Goal: Transaction & Acquisition: Purchase product/service

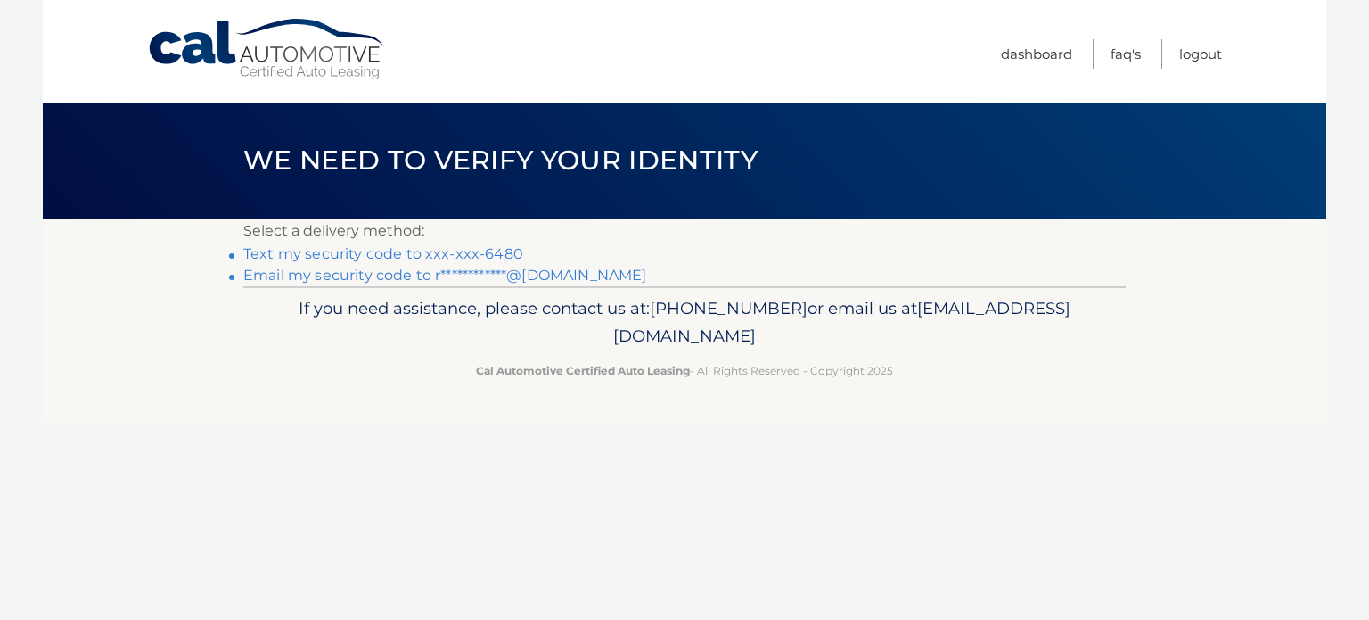
click at [383, 250] on link "Text my security code to xxx-xxx-6480" at bounding box center [383, 253] width 280 height 17
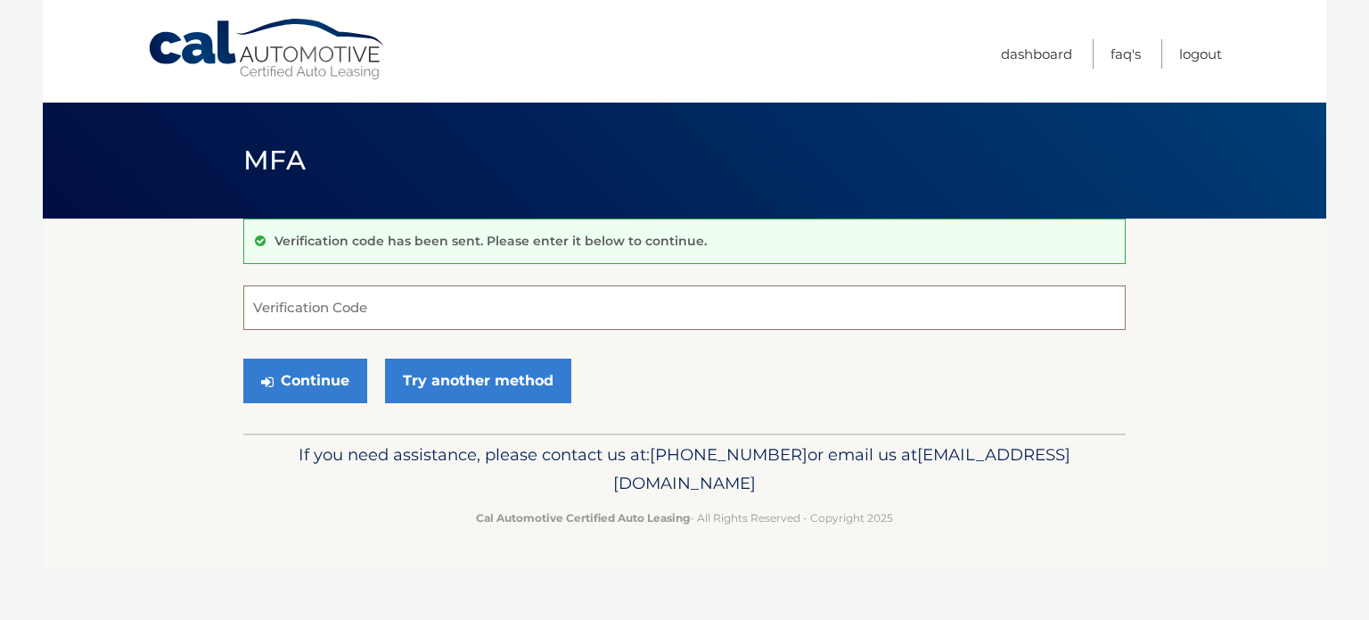
click at [414, 306] on input "Verification Code" at bounding box center [684, 307] width 882 height 45
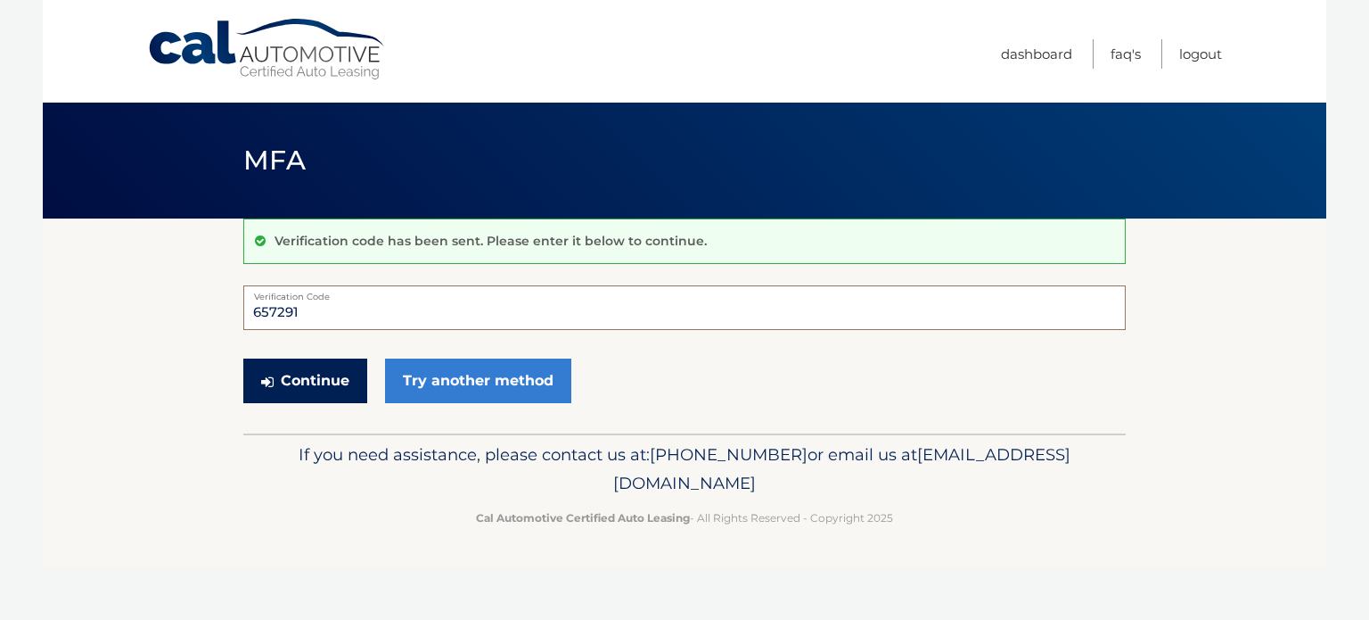
type input "657291"
click at [342, 382] on button "Continue" at bounding box center [305, 380] width 124 height 45
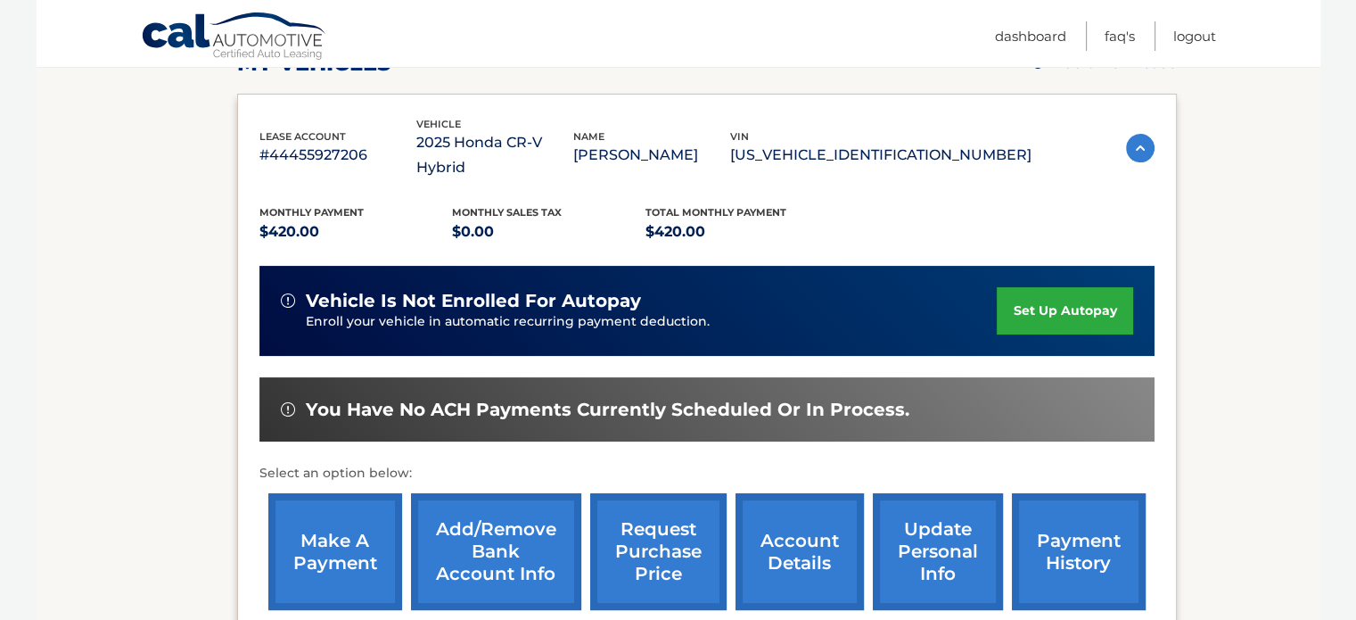
scroll to position [310, 0]
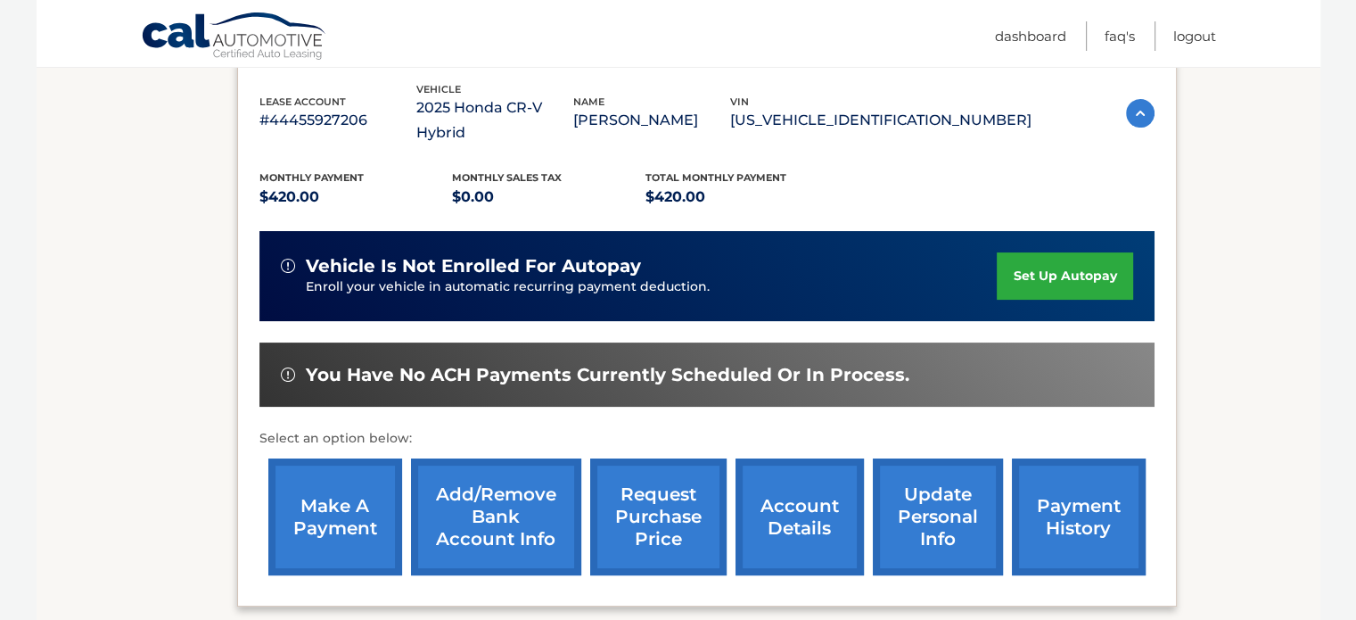
click at [1085, 494] on link "payment history" at bounding box center [1079, 516] width 134 height 117
click at [296, 462] on link "make a payment" at bounding box center [335, 516] width 134 height 117
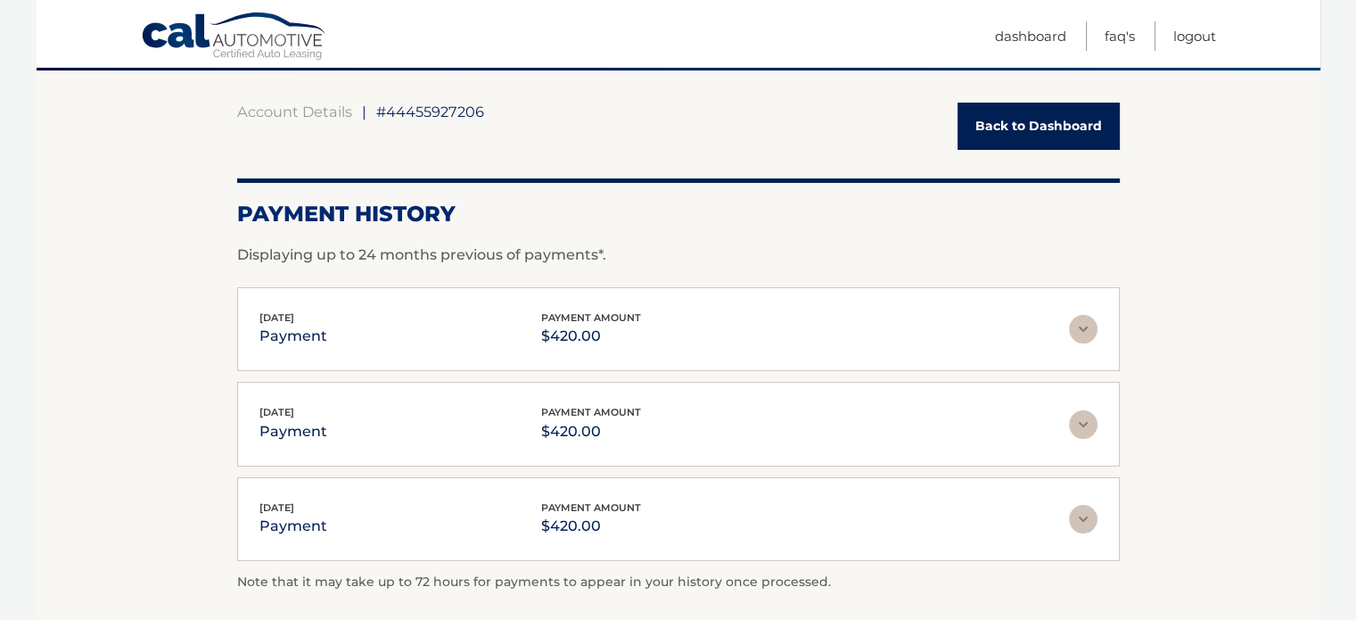
scroll to position [297, 0]
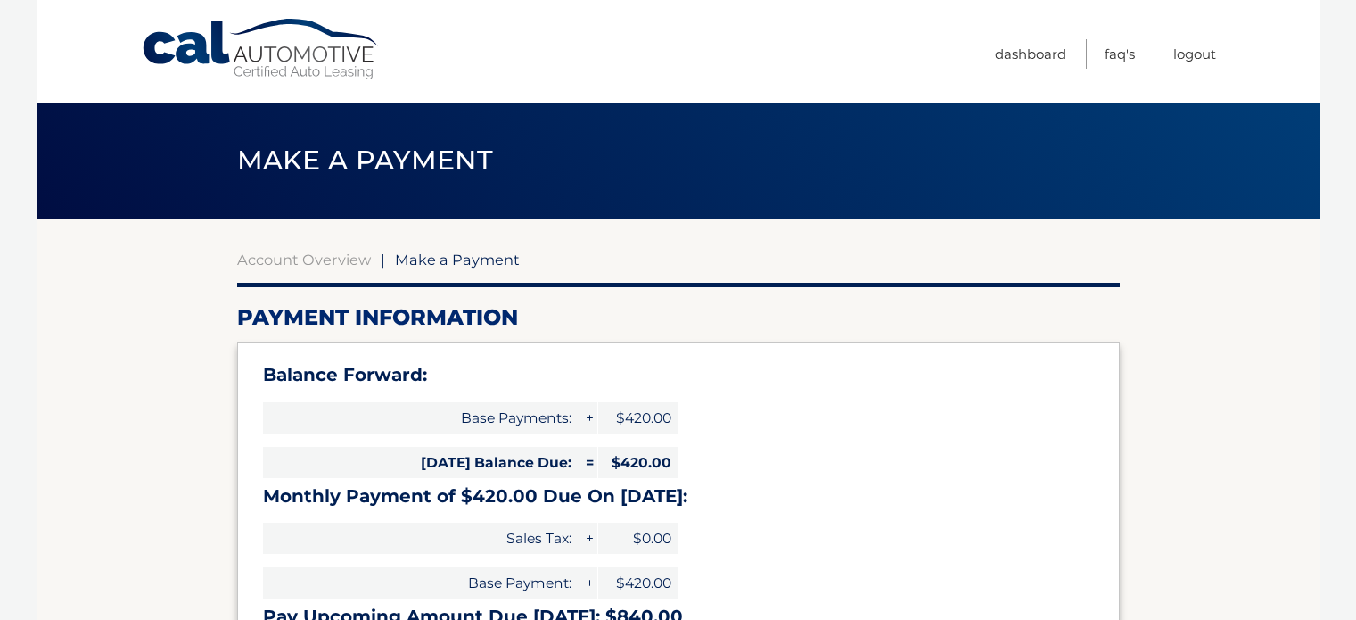
select select "ODNmYTNjMDctOGEwNS00NDRmLWEzZjQtZjZmZjczNTNlNzJm"
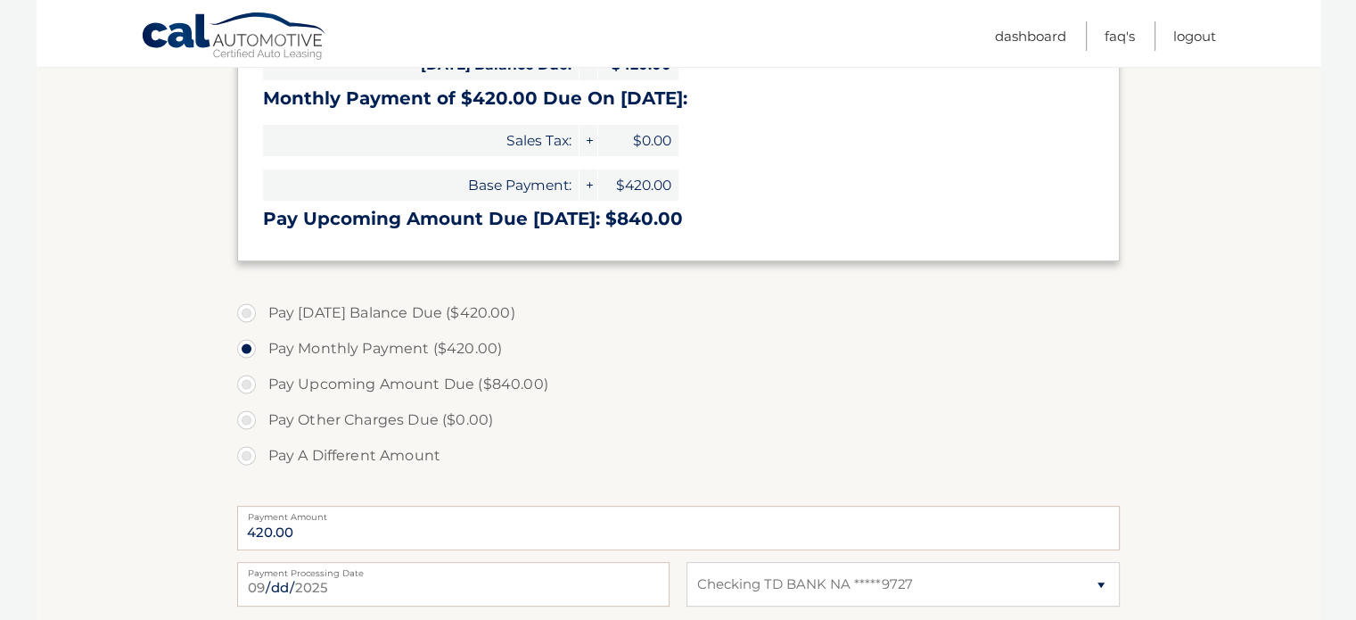
scroll to position [446, 0]
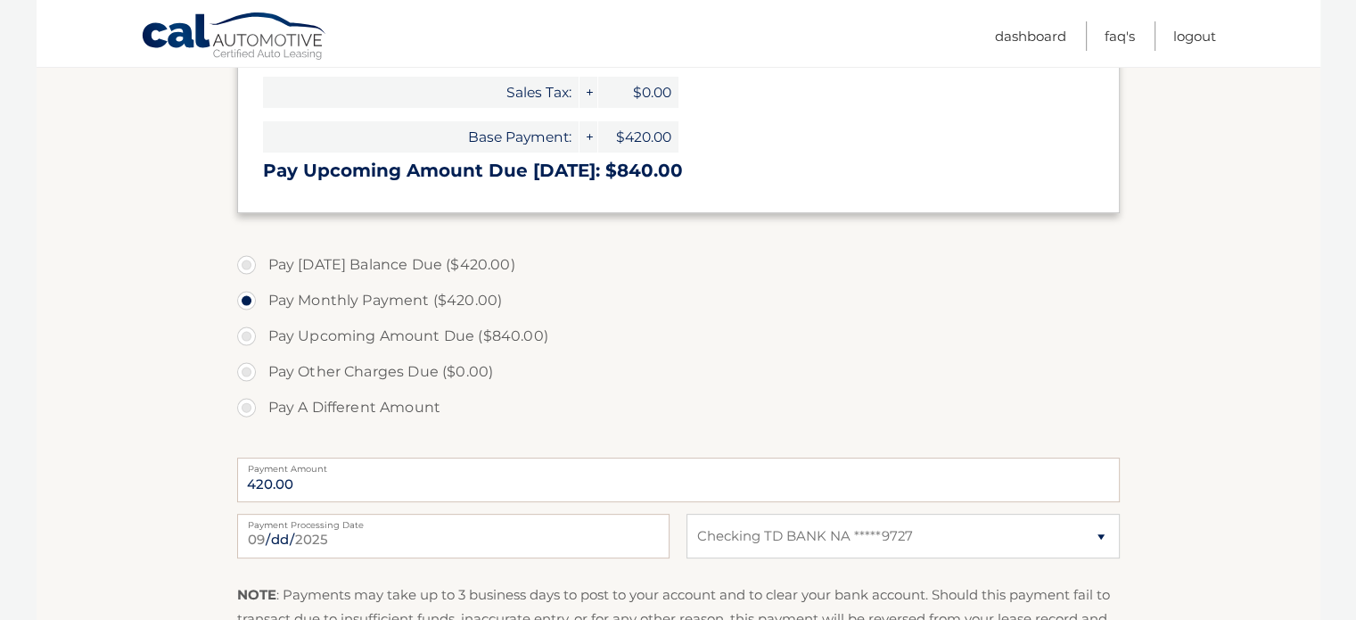
click at [242, 267] on label "Pay [DATE] Balance Due ($420.00)" at bounding box center [678, 265] width 882 height 36
click at [244, 267] on input "Pay [DATE] Balance Due ($420.00)" at bounding box center [253, 261] width 18 height 29
radio input "true"
click at [242, 301] on label "Pay Monthly Payment ($420.00)" at bounding box center [678, 301] width 882 height 36
click at [244, 301] on input "Pay Monthly Payment ($420.00)" at bounding box center [253, 297] width 18 height 29
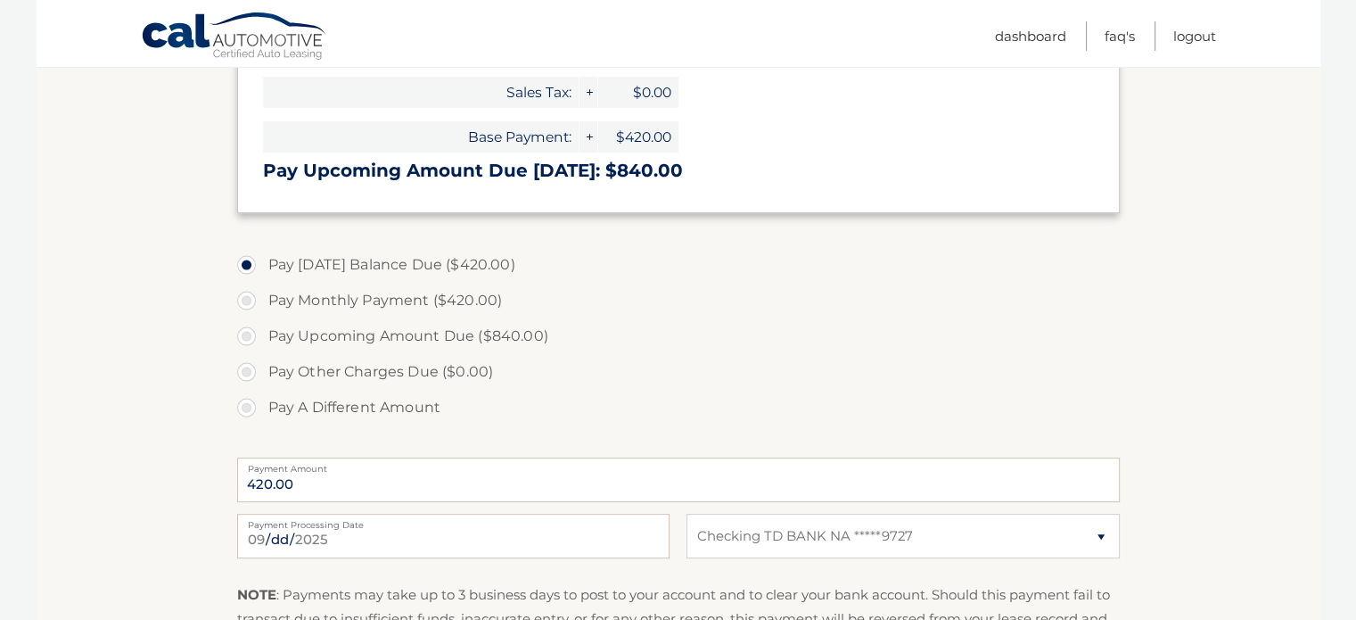
radio input "true"
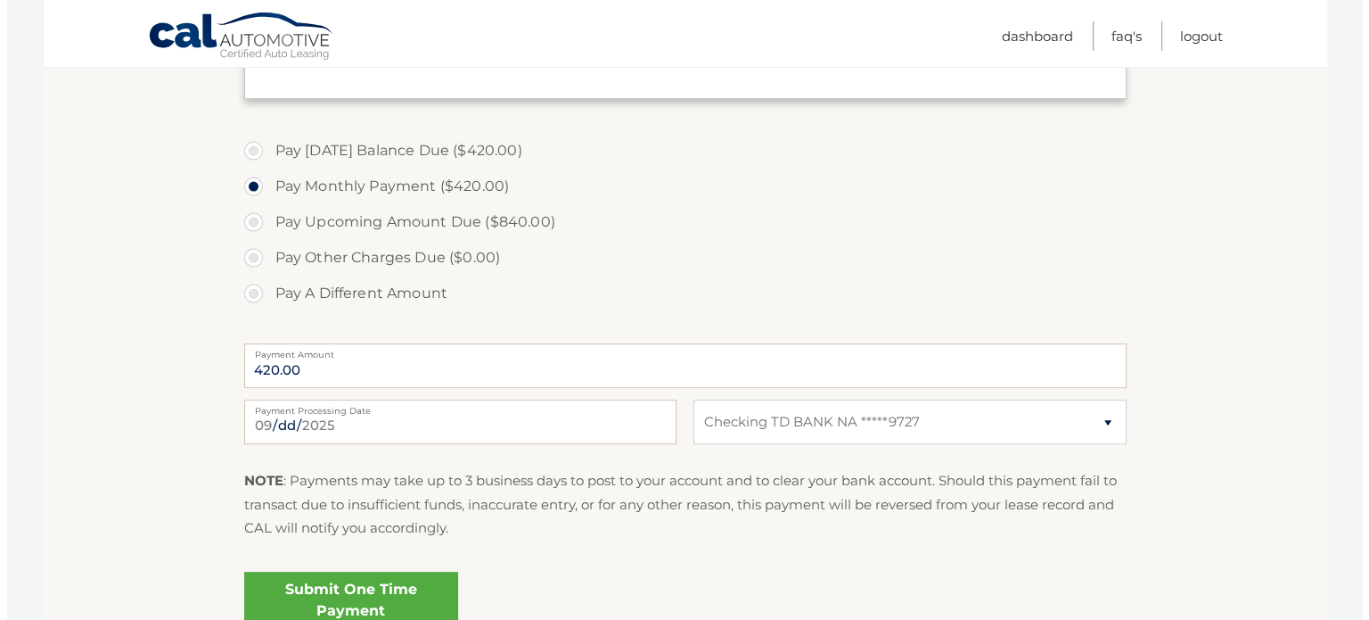
scroll to position [594, 0]
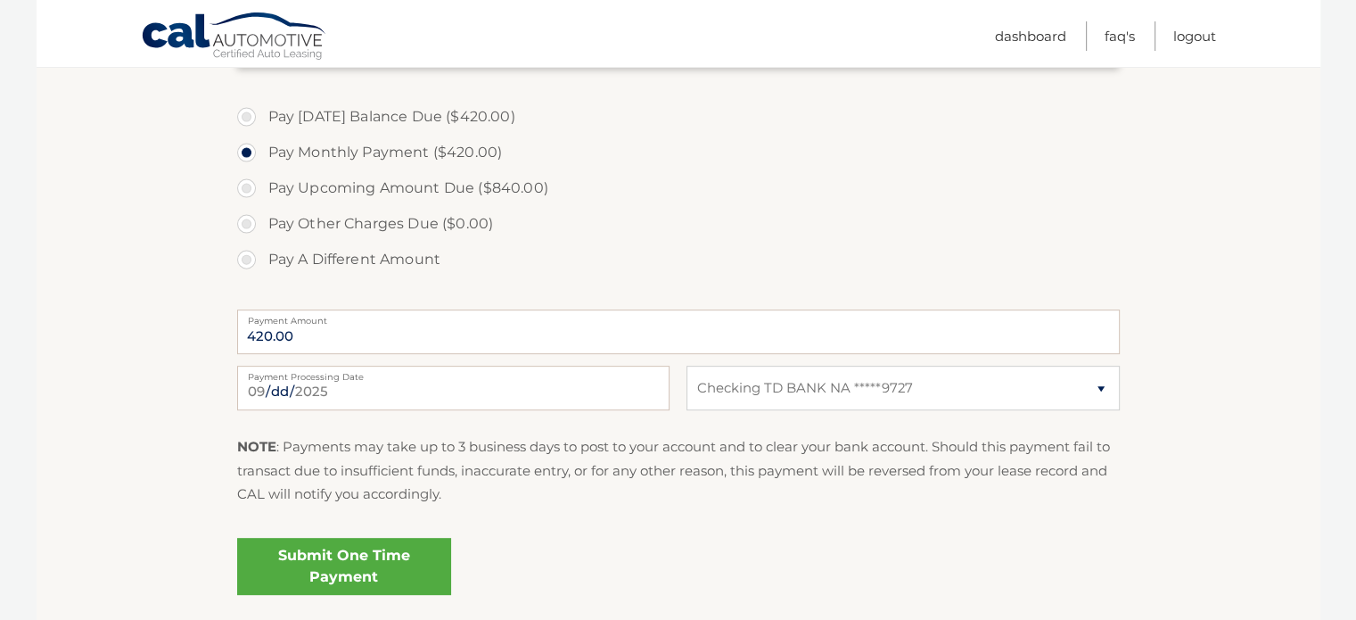
click at [346, 574] on link "Submit One Time Payment" at bounding box center [344, 566] width 214 height 57
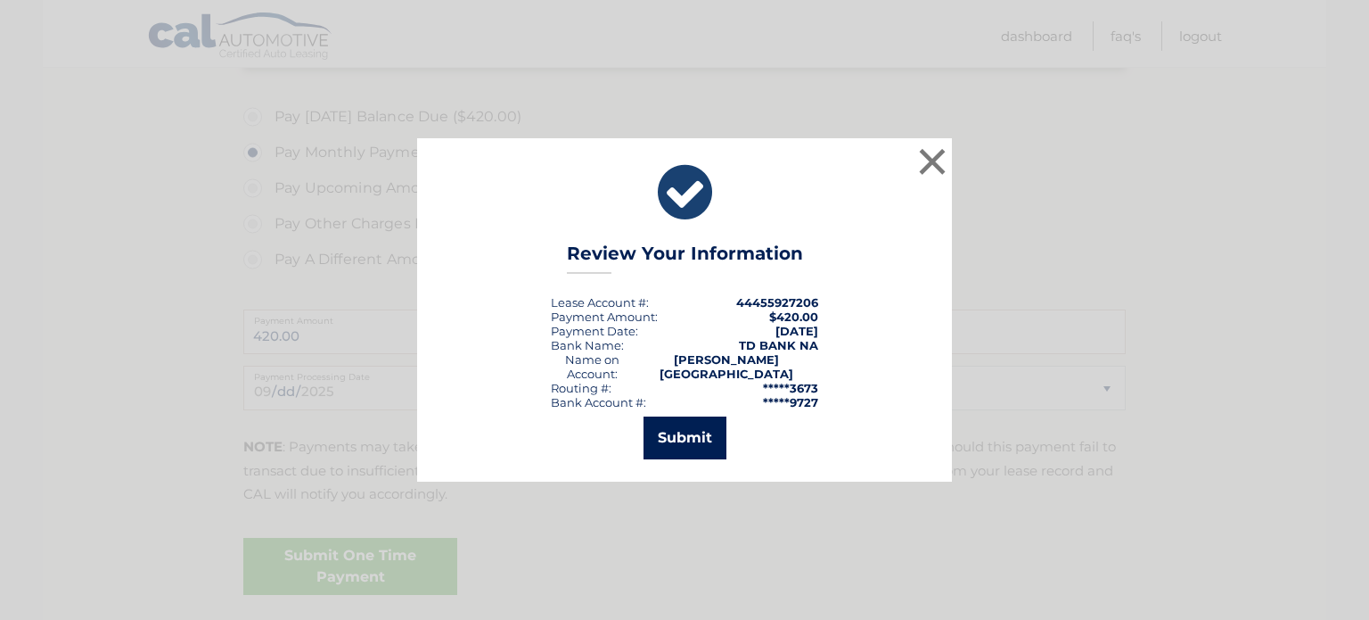
click at [665, 423] on button "Submit" at bounding box center [685, 437] width 83 height 43
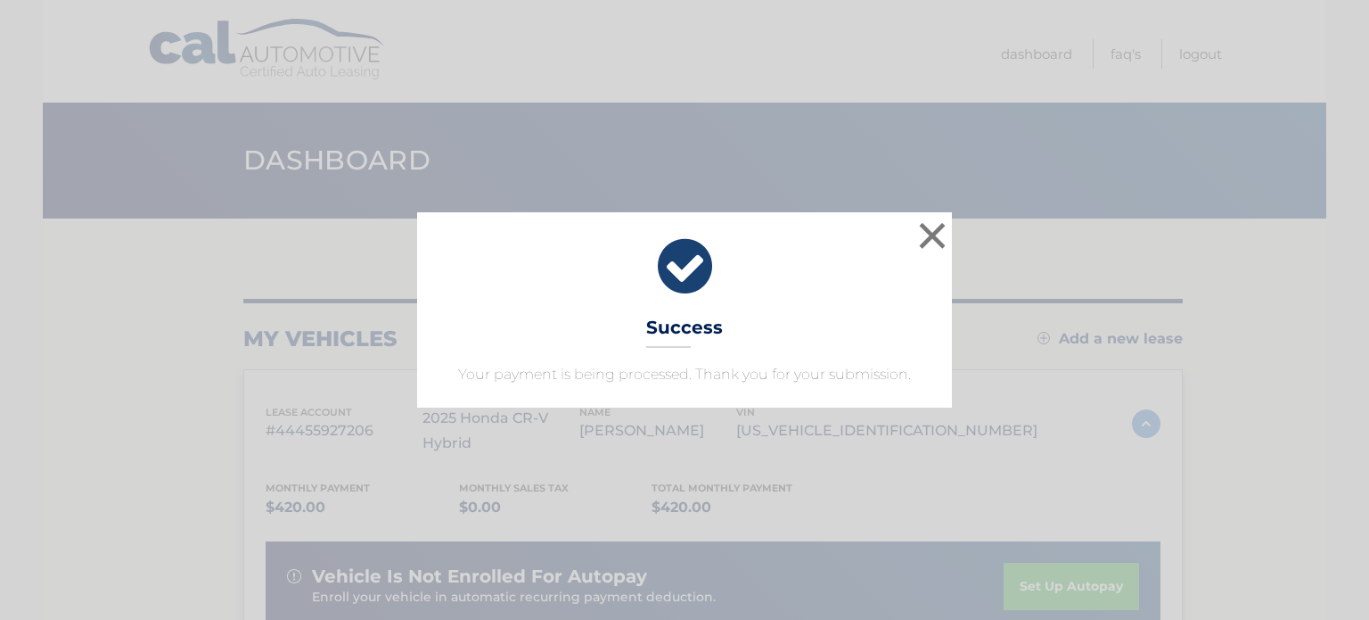
click at [758, 354] on div "× Success Your payment is being processed. Thank you for your submission." at bounding box center [684, 309] width 535 height 194
click at [932, 236] on button "×" at bounding box center [933, 235] width 36 height 36
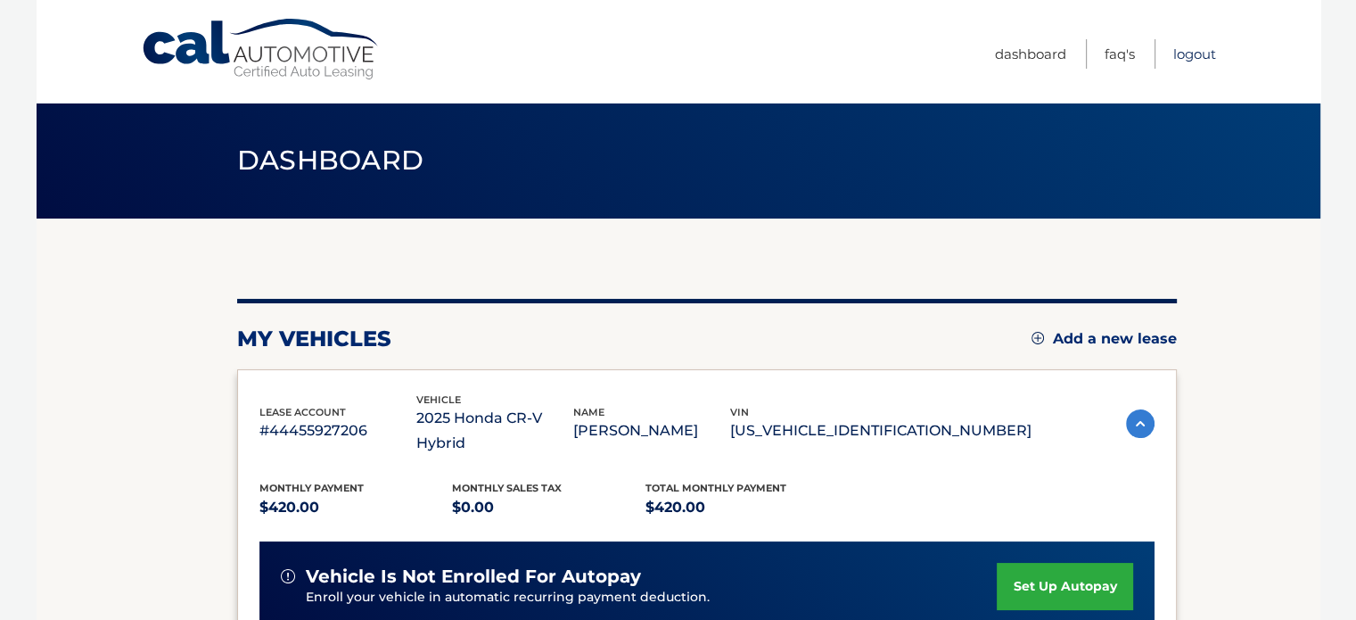
click at [1199, 52] on link "Logout" at bounding box center [1194, 53] width 43 height 29
